Goal: Transaction & Acquisition: Purchase product/service

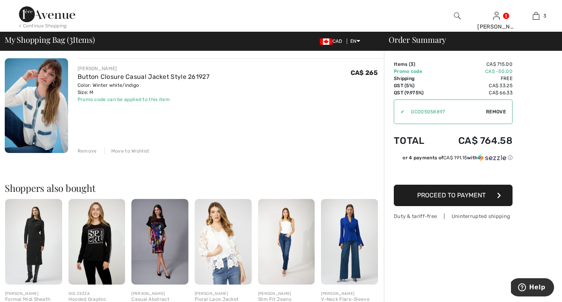
scroll to position [328, 0]
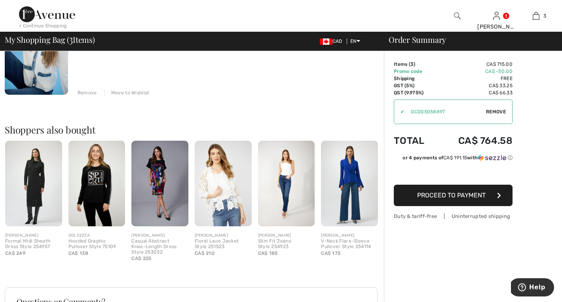
click at [101, 192] on img at bounding box center [96, 182] width 57 height 85
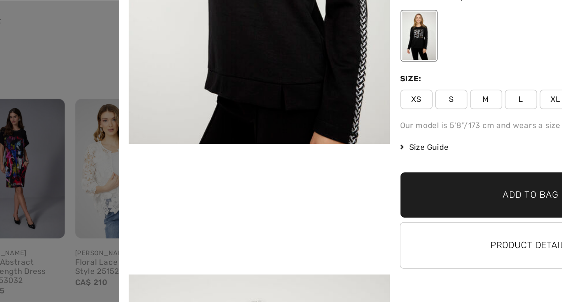
scroll to position [355, 0]
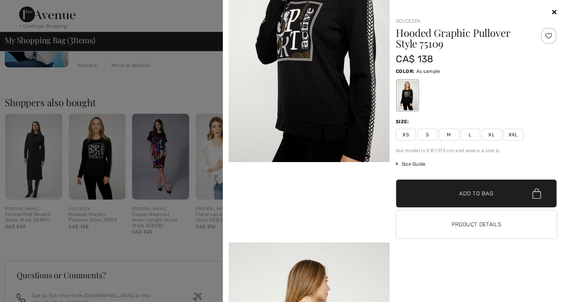
click at [452, 220] on button "Product Details" at bounding box center [474, 223] width 160 height 28
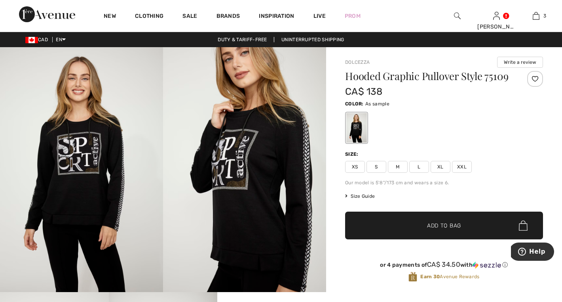
click at [395, 166] on span "M" at bounding box center [398, 167] width 20 height 12
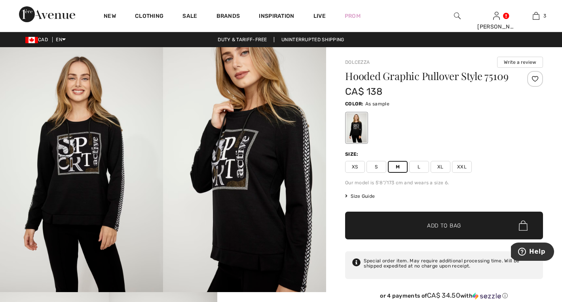
click at [424, 223] on span "✔ Added to Bag" at bounding box center [432, 225] width 48 height 8
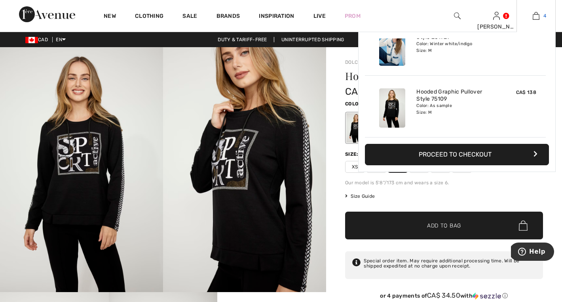
click at [538, 17] on img at bounding box center [536, 15] width 7 height 9
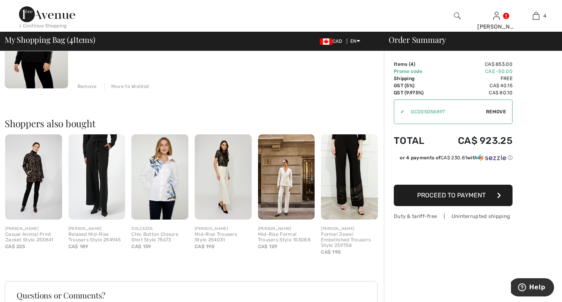
scroll to position [442, 0]
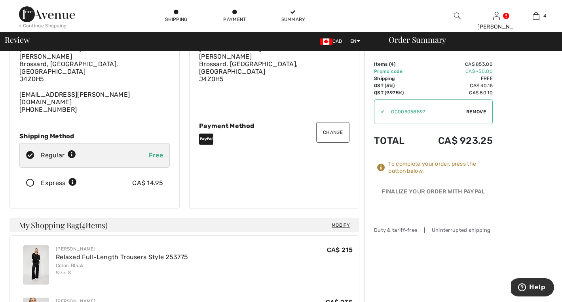
scroll to position [59, 0]
click at [396, 167] on div "To complete your order, press the button below." at bounding box center [440, 167] width 104 height 14
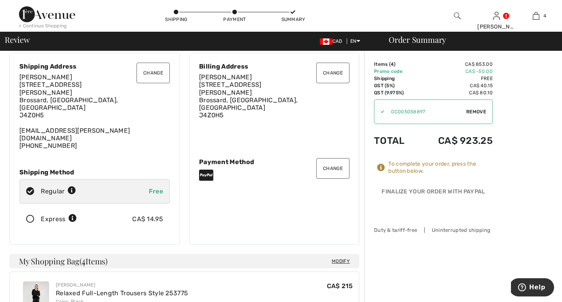
scroll to position [22, 0]
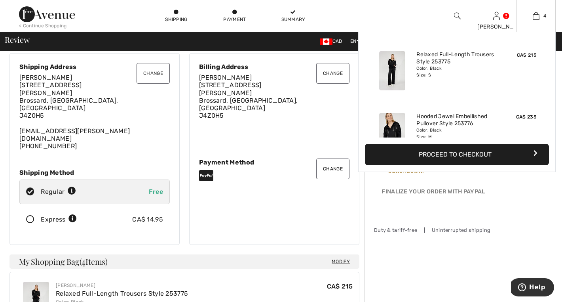
click at [432, 154] on button "Proceed to Checkout" at bounding box center [457, 154] width 184 height 21
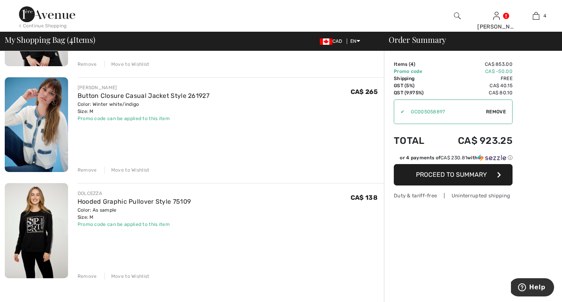
scroll to position [252, 0]
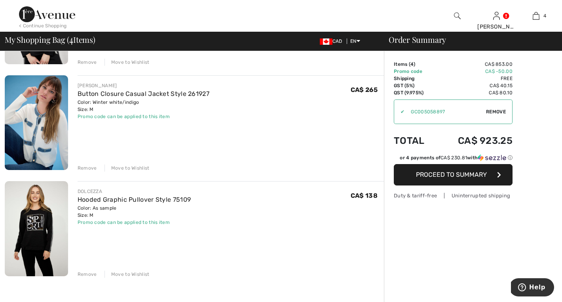
click at [436, 171] on span "Proceed to Summary" at bounding box center [451, 175] width 71 height 8
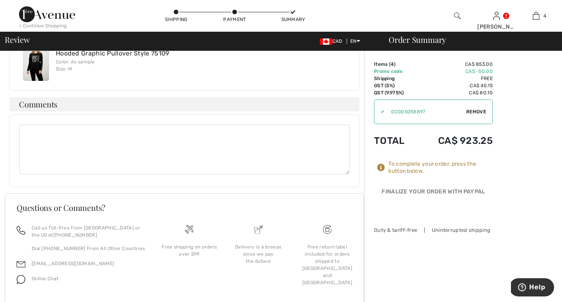
scroll to position [418, 0]
click at [406, 173] on div "To complete your order, press the button below." at bounding box center [440, 167] width 104 height 14
click at [409, 182] on div "Finalize Your Order with PayPal Place Your Order" at bounding box center [433, 200] width 119 height 39
click at [461, 163] on div "To complete your order, press the button below." at bounding box center [440, 167] width 104 height 14
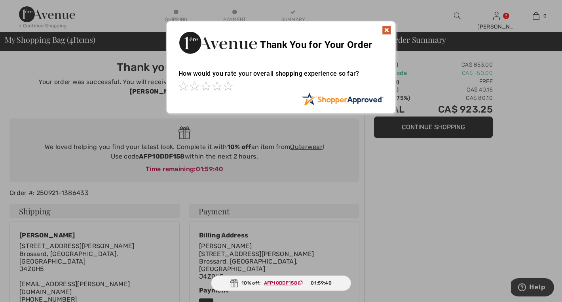
click at [387, 31] on img at bounding box center [386, 29] width 9 height 9
